Goal: Task Accomplishment & Management: Use online tool/utility

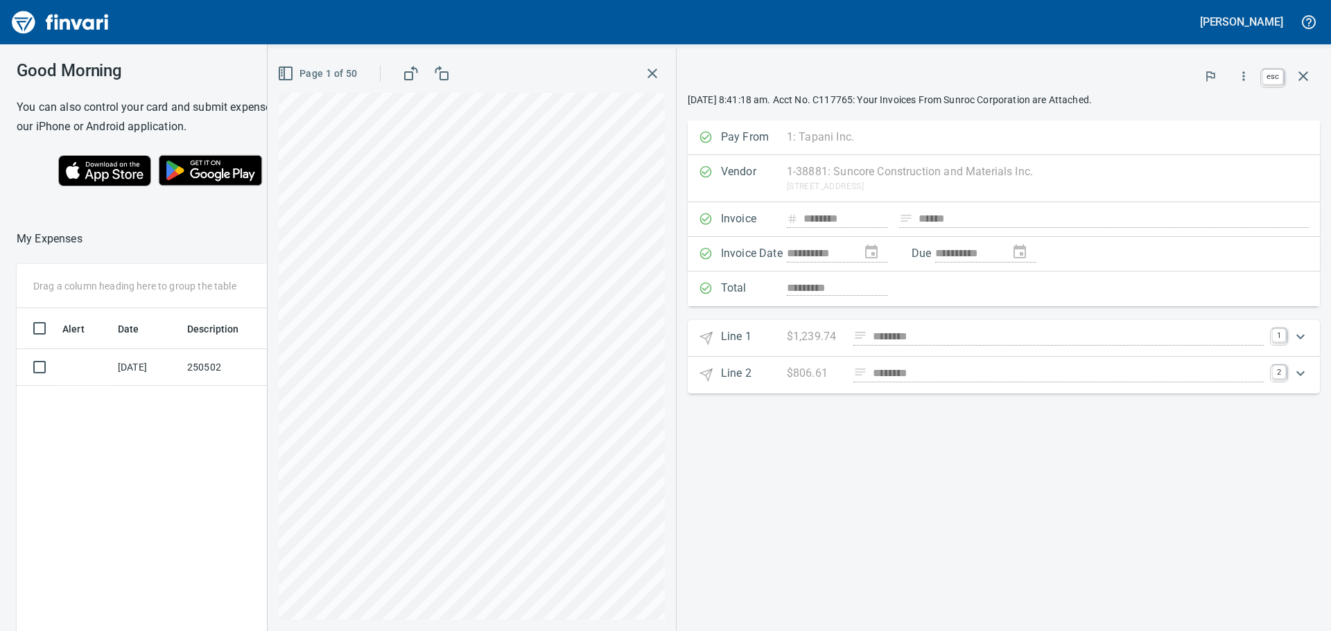
scroll to position [469, 930]
click at [1300, 77] on icon "button" at bounding box center [1303, 76] width 17 height 17
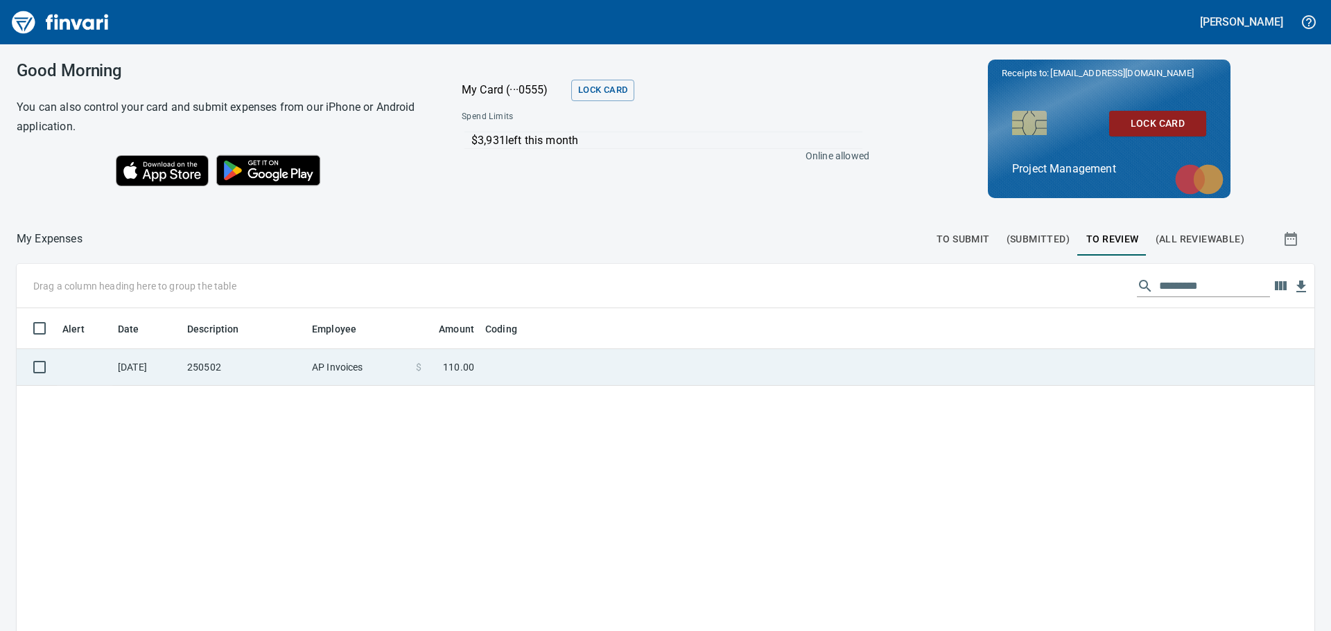
scroll to position [469, 1277]
click at [270, 360] on td "250502" at bounding box center [244, 367] width 125 height 37
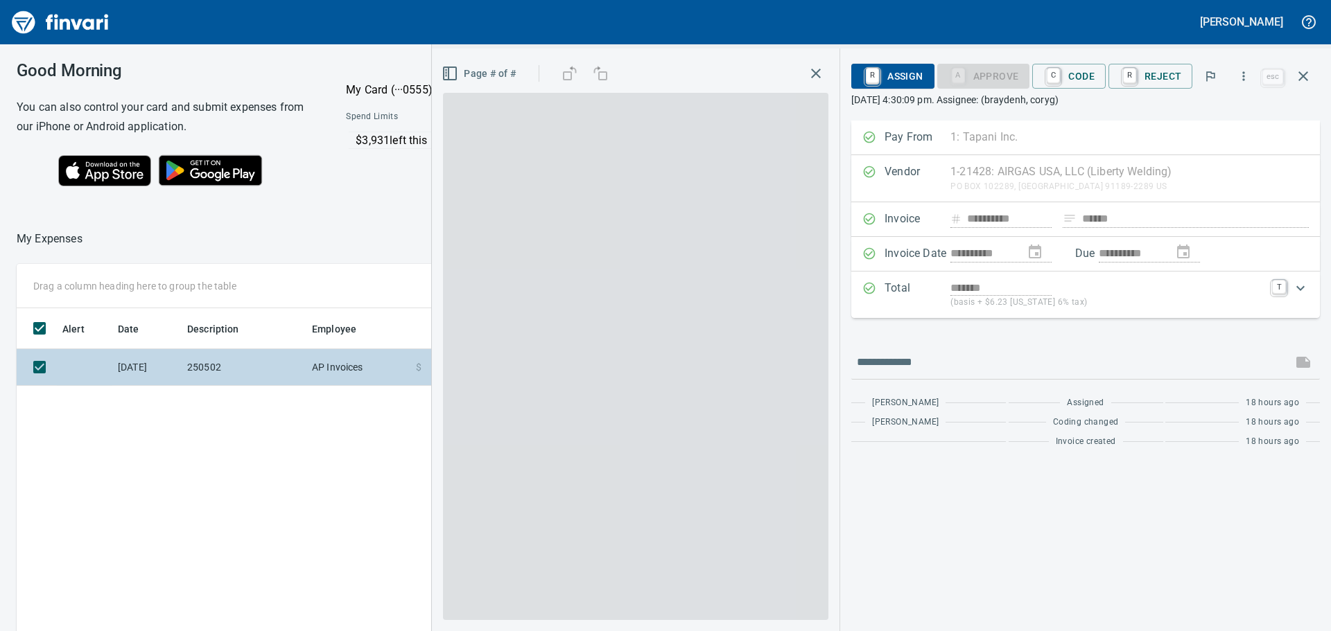
scroll to position [469, 930]
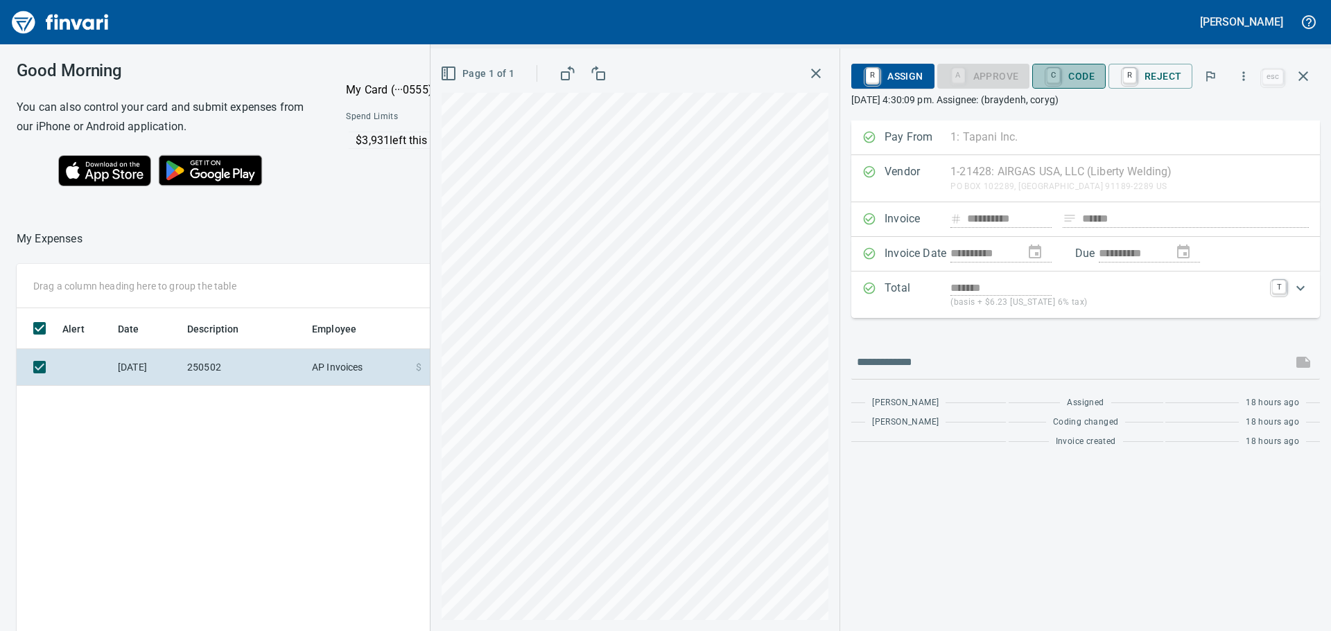
click at [1088, 71] on span "C Code" at bounding box center [1068, 76] width 51 height 24
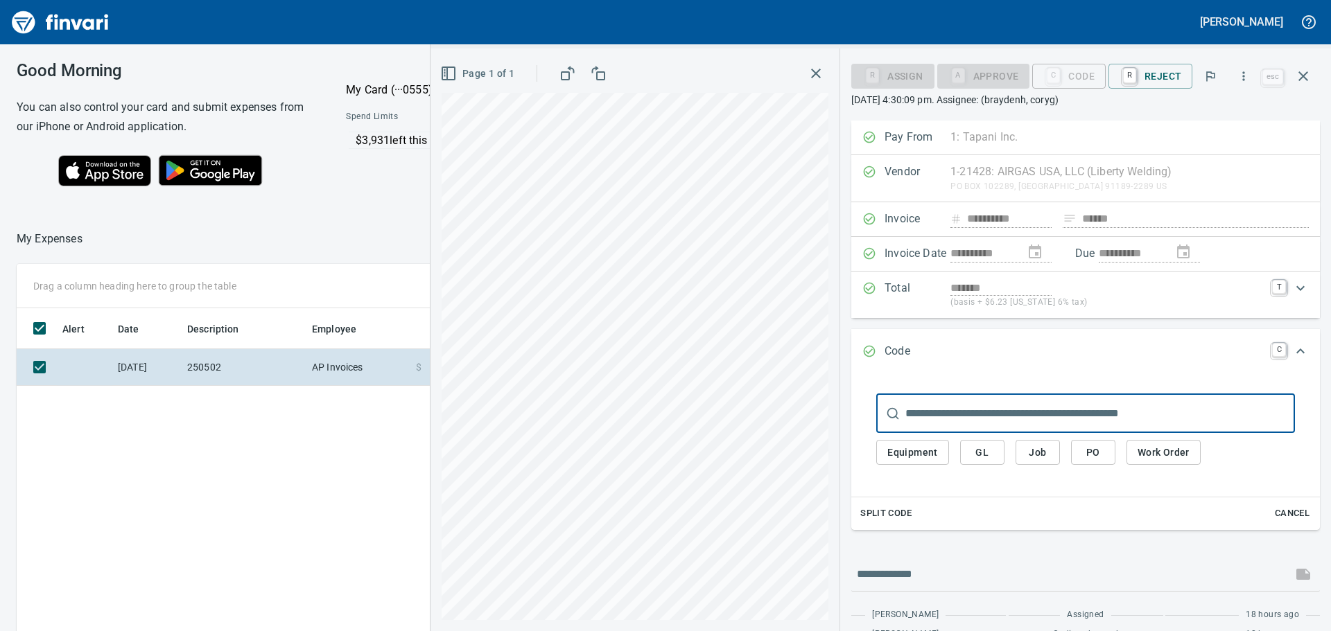
click at [1038, 451] on span "Job" at bounding box center [1038, 452] width 22 height 17
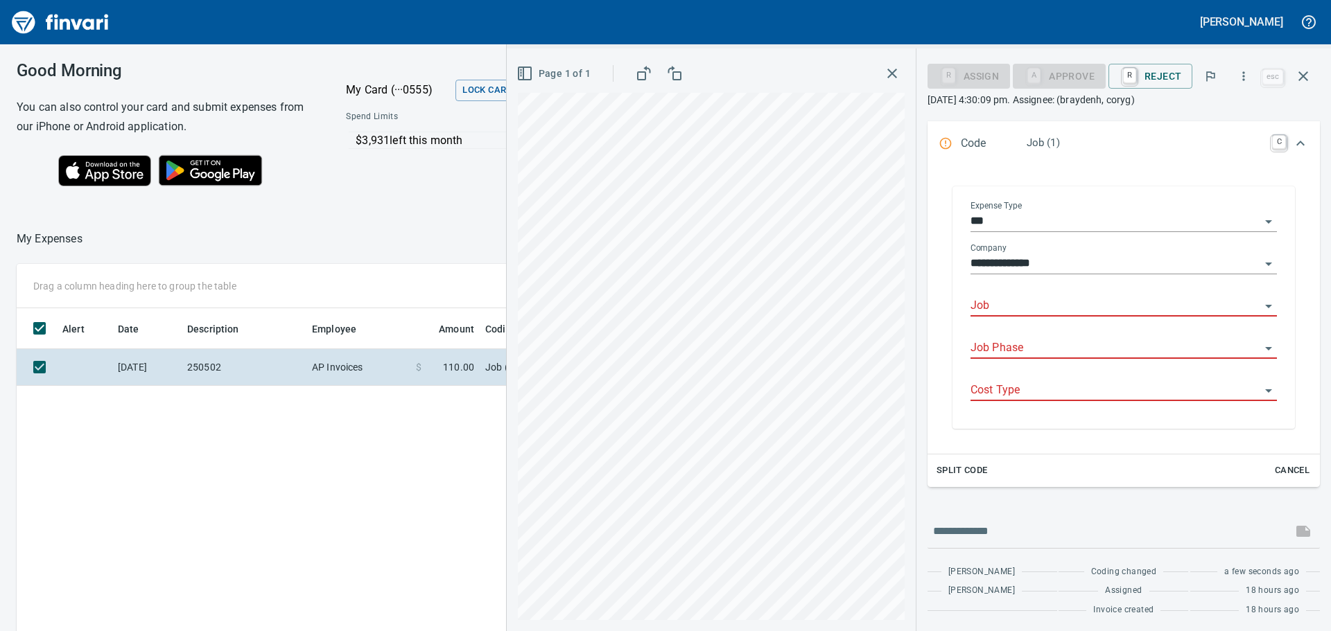
click at [1028, 306] on input "Job" at bounding box center [1115, 306] width 290 height 19
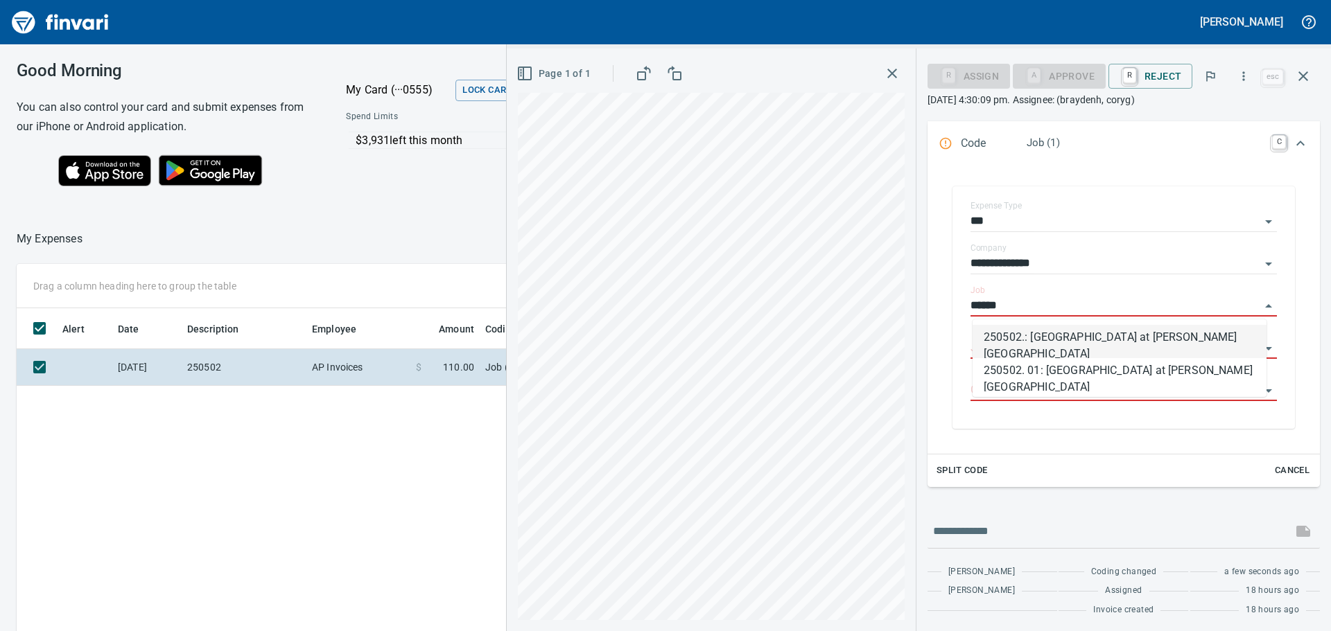
click at [1041, 340] on li "250502.: [GEOGRAPHIC_DATA] at [PERSON_NAME][GEOGRAPHIC_DATA]" at bounding box center [1120, 341] width 294 height 33
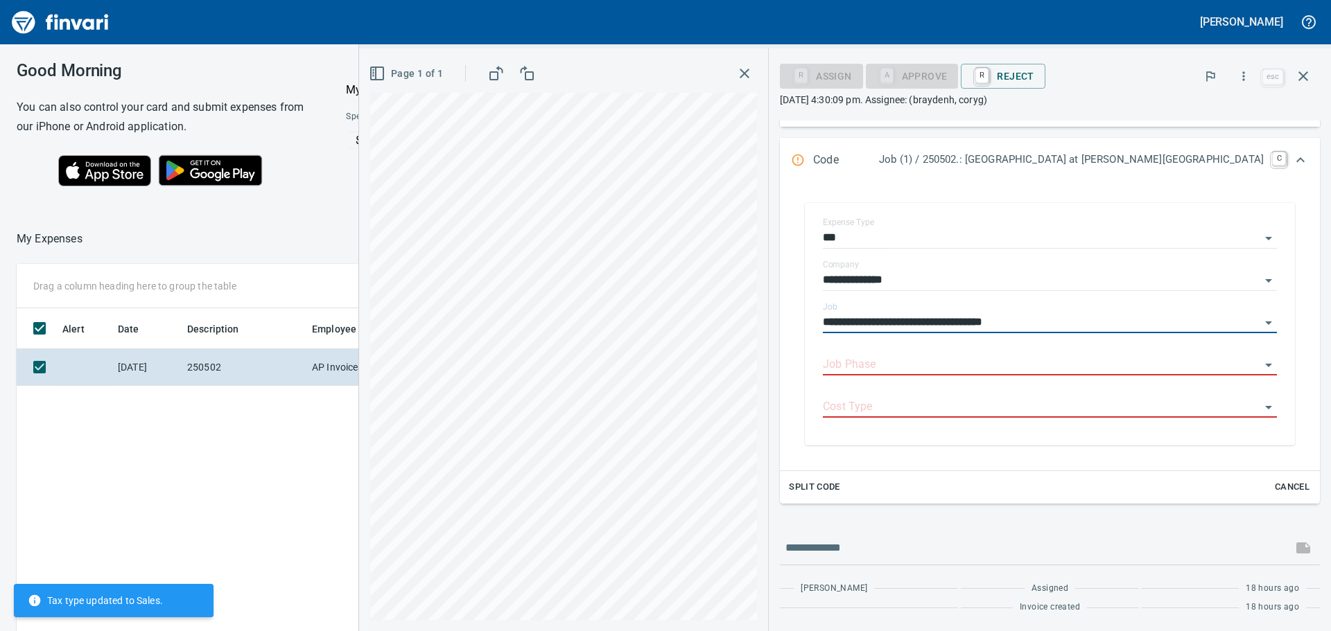
scroll to position [208, 0]
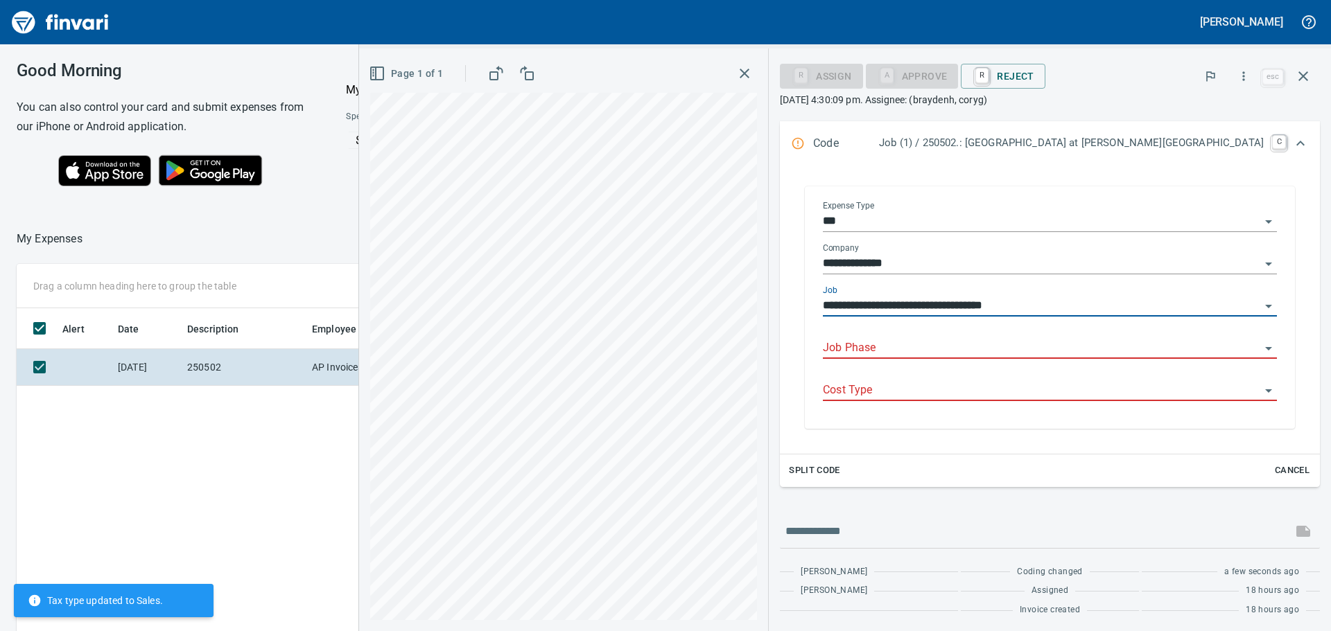
type input "**********"
click at [1041, 346] on input "Job Phase" at bounding box center [1041, 348] width 437 height 19
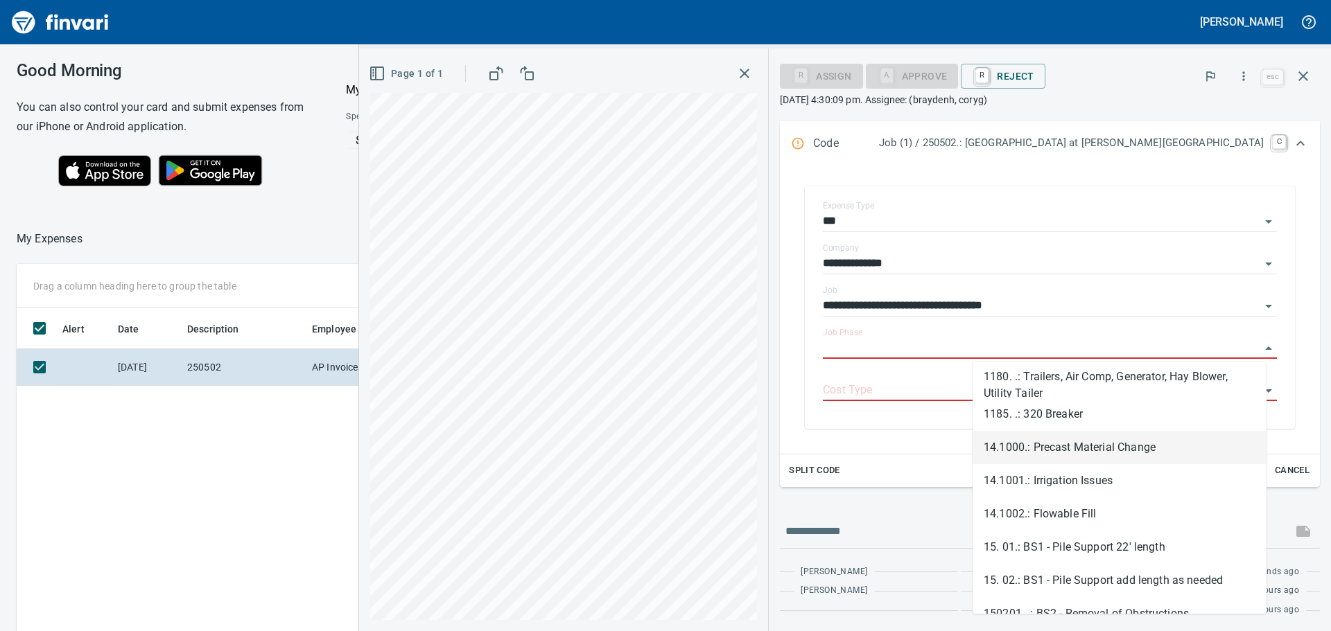
scroll to position [970, 0]
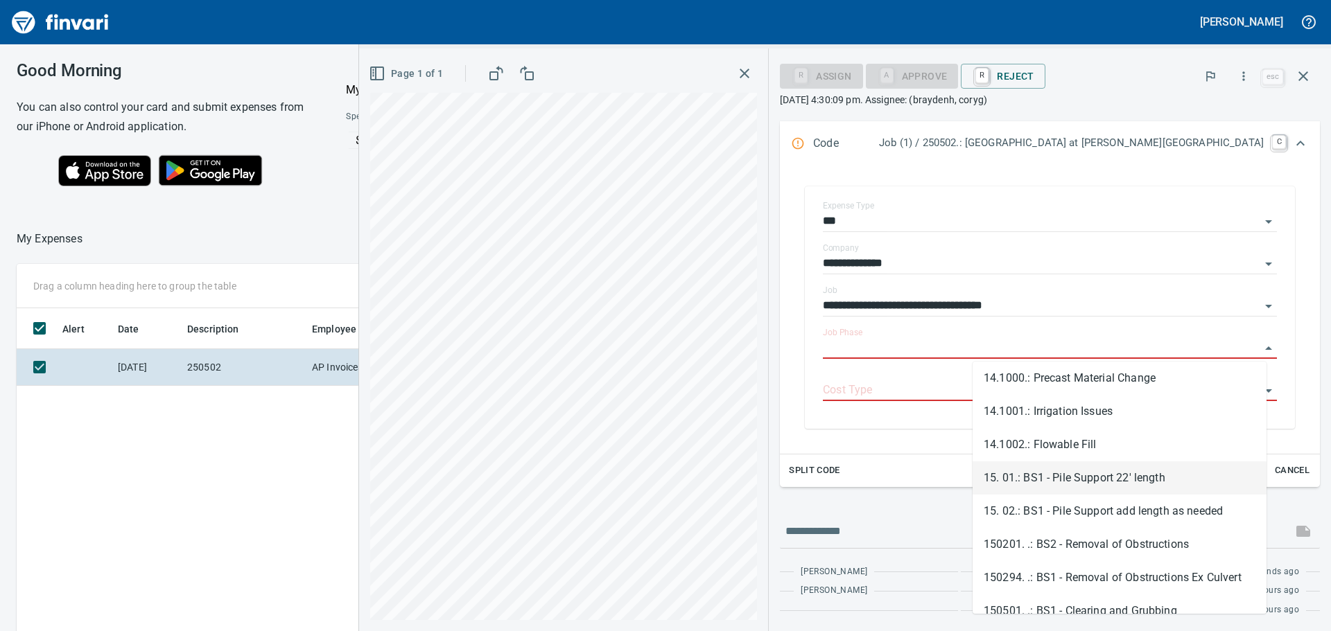
click at [1098, 472] on li "15. 01.: BS1 - Pile Support 22' length" at bounding box center [1120, 478] width 294 height 33
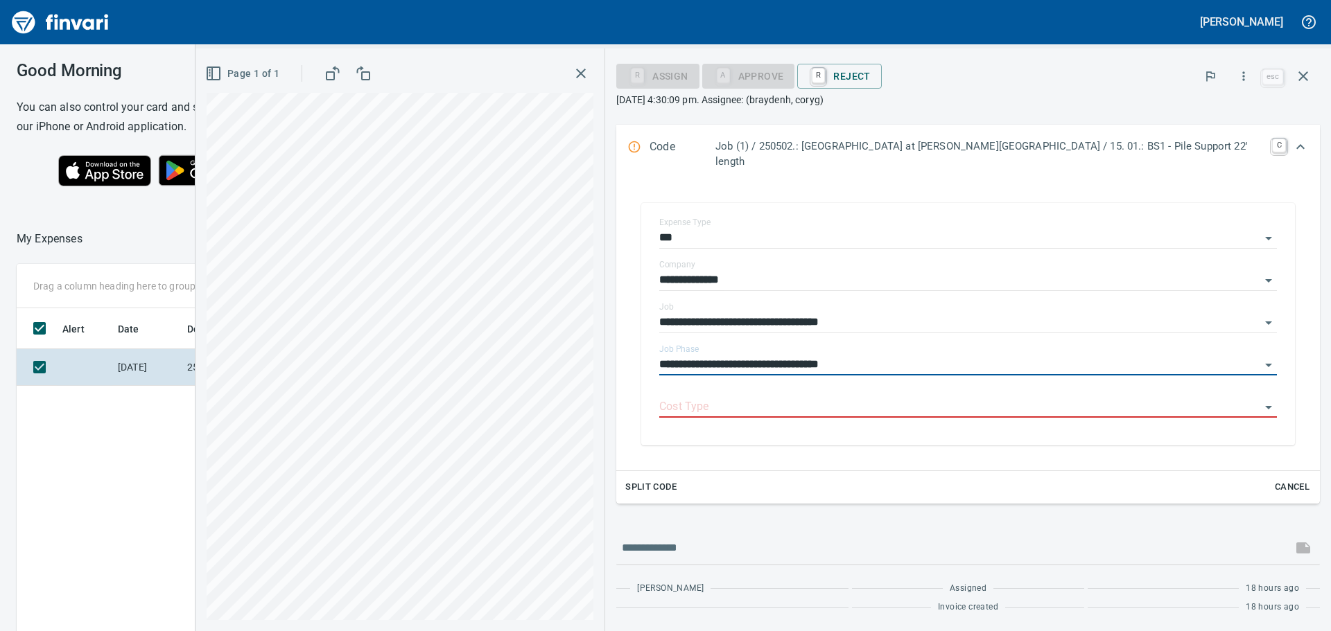
type input "**********"
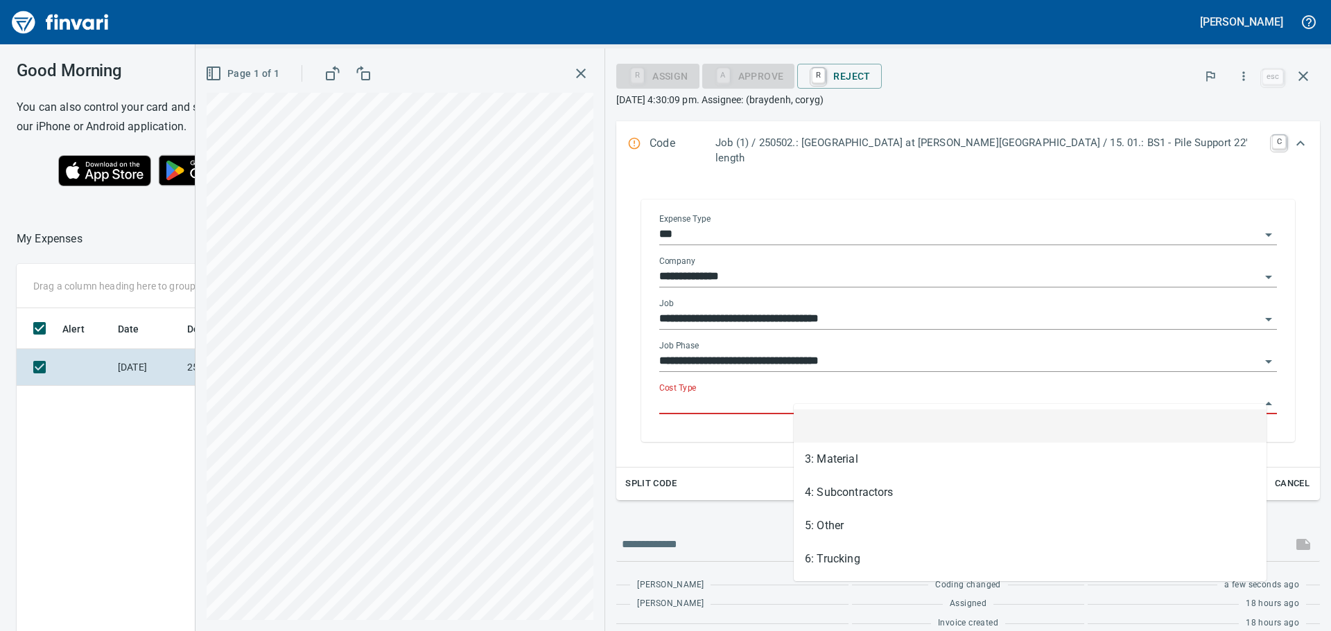
scroll to position [469, 930]
click at [905, 394] on input "Cost Type" at bounding box center [959, 403] width 601 height 19
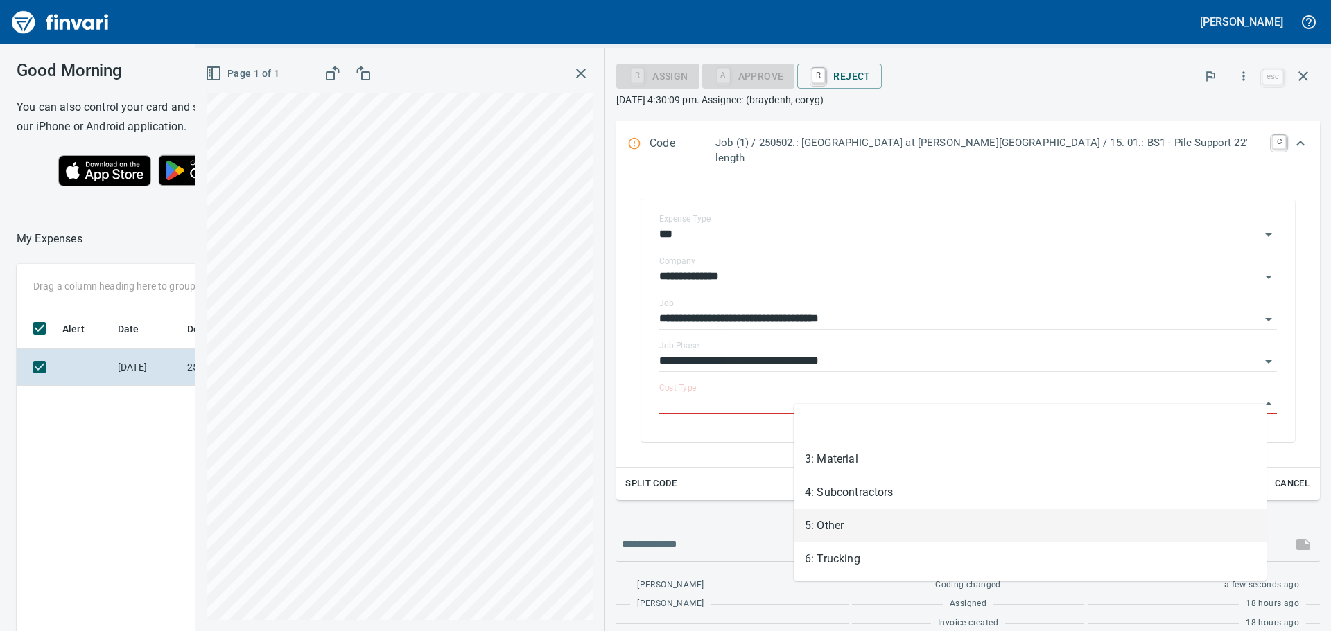
click at [841, 523] on li "5: Other" at bounding box center [1030, 525] width 473 height 33
type input "********"
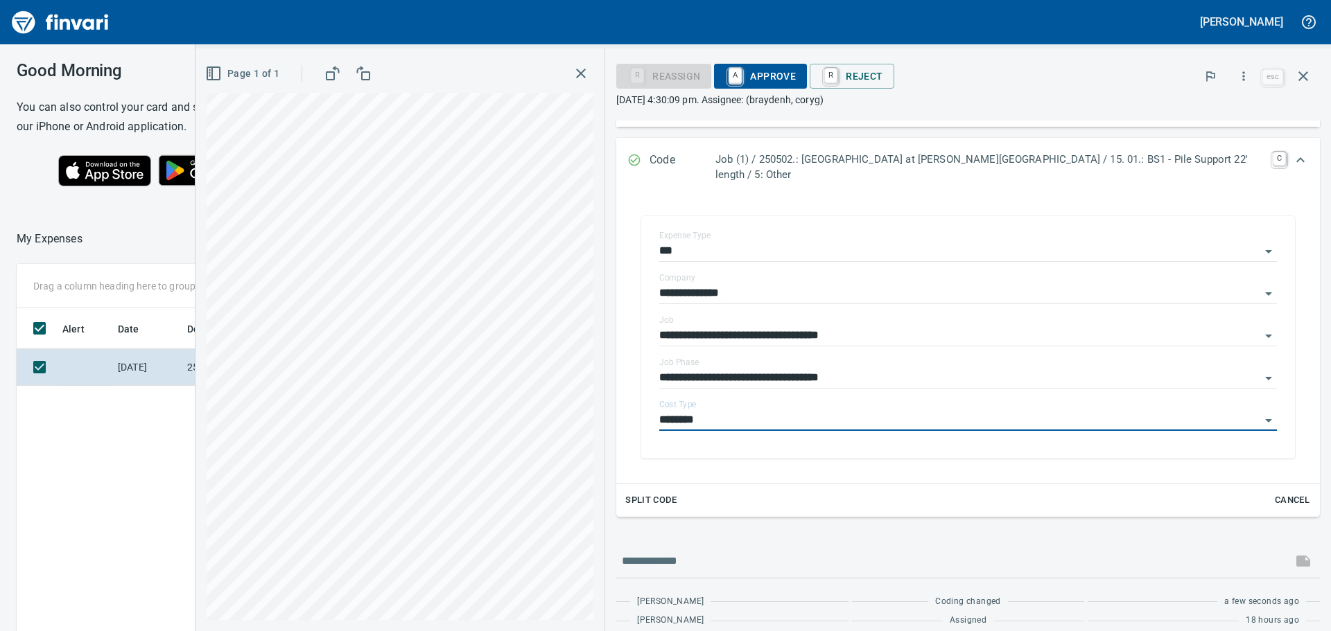
scroll to position [208, 0]
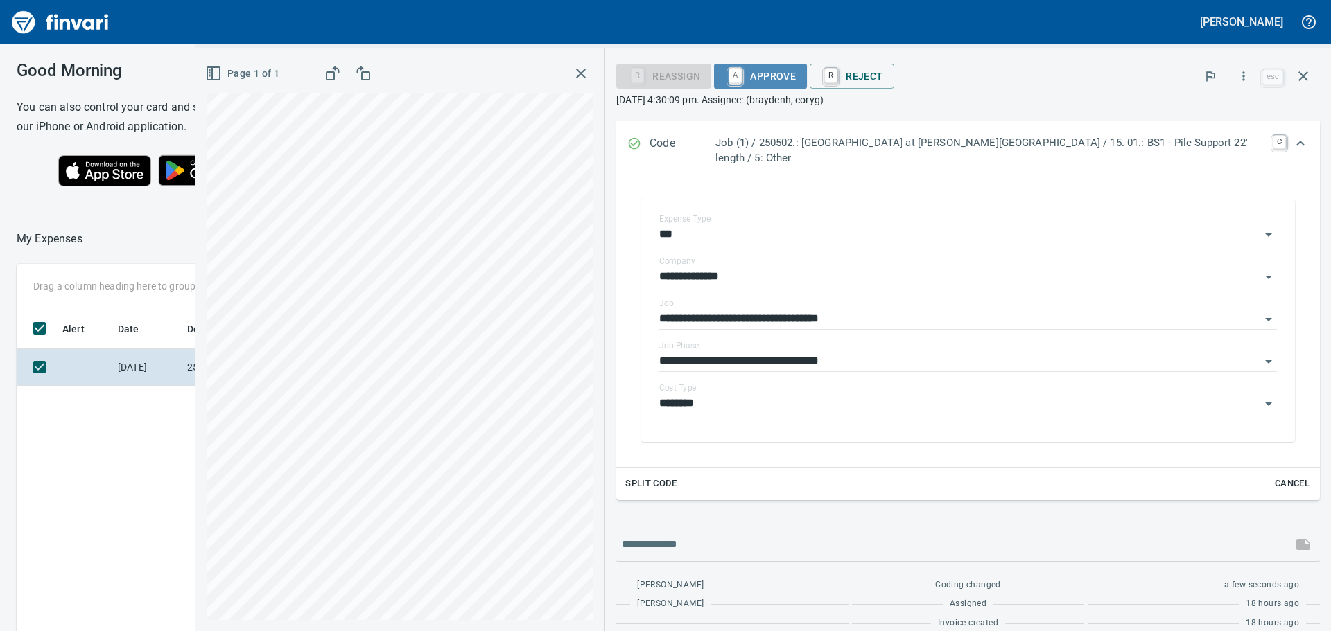
click at [796, 70] on span "A Approve" at bounding box center [760, 76] width 71 height 24
